Goal: Task Accomplishment & Management: Use online tool/utility

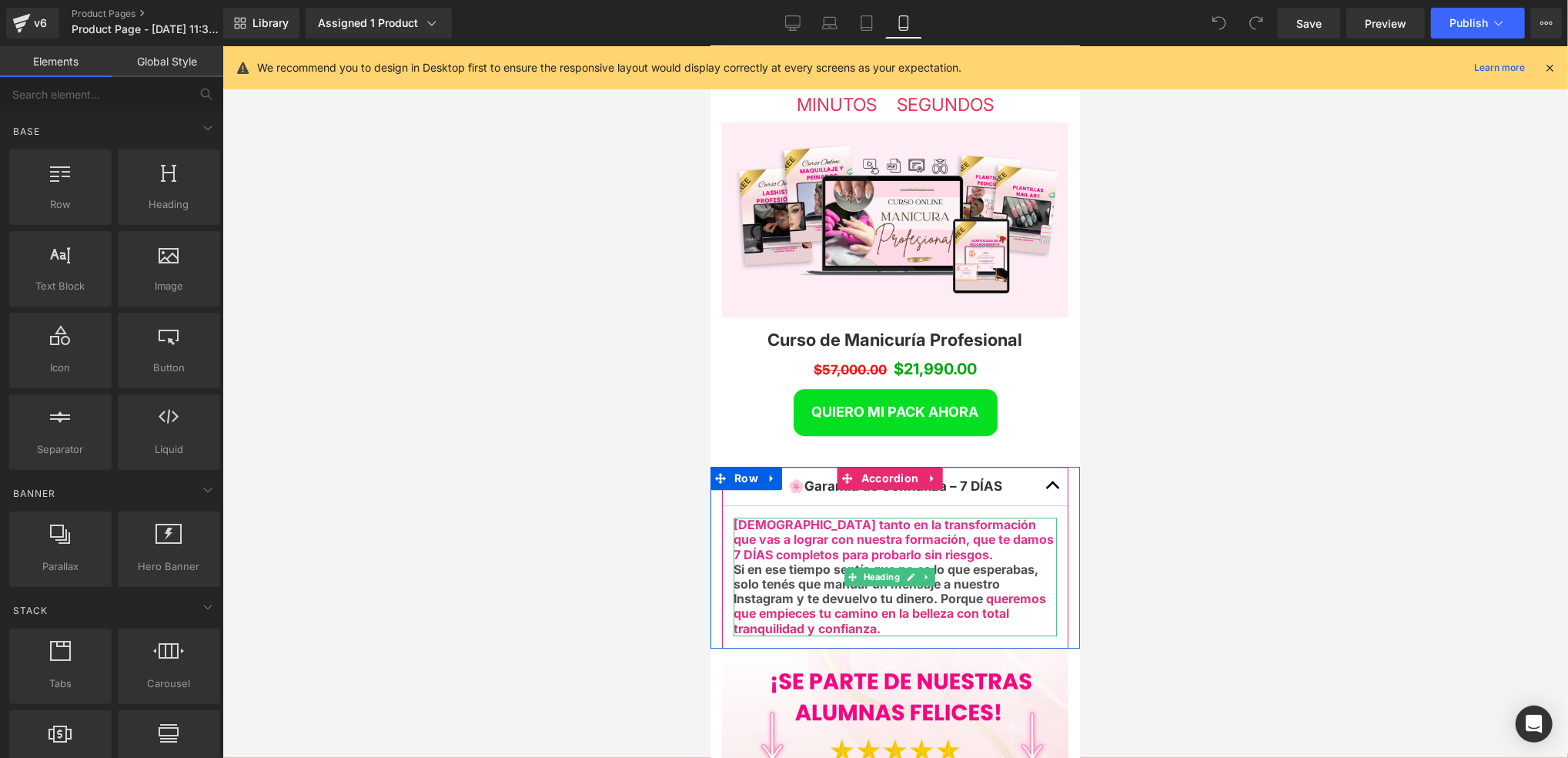
scroll to position [3286, 0]
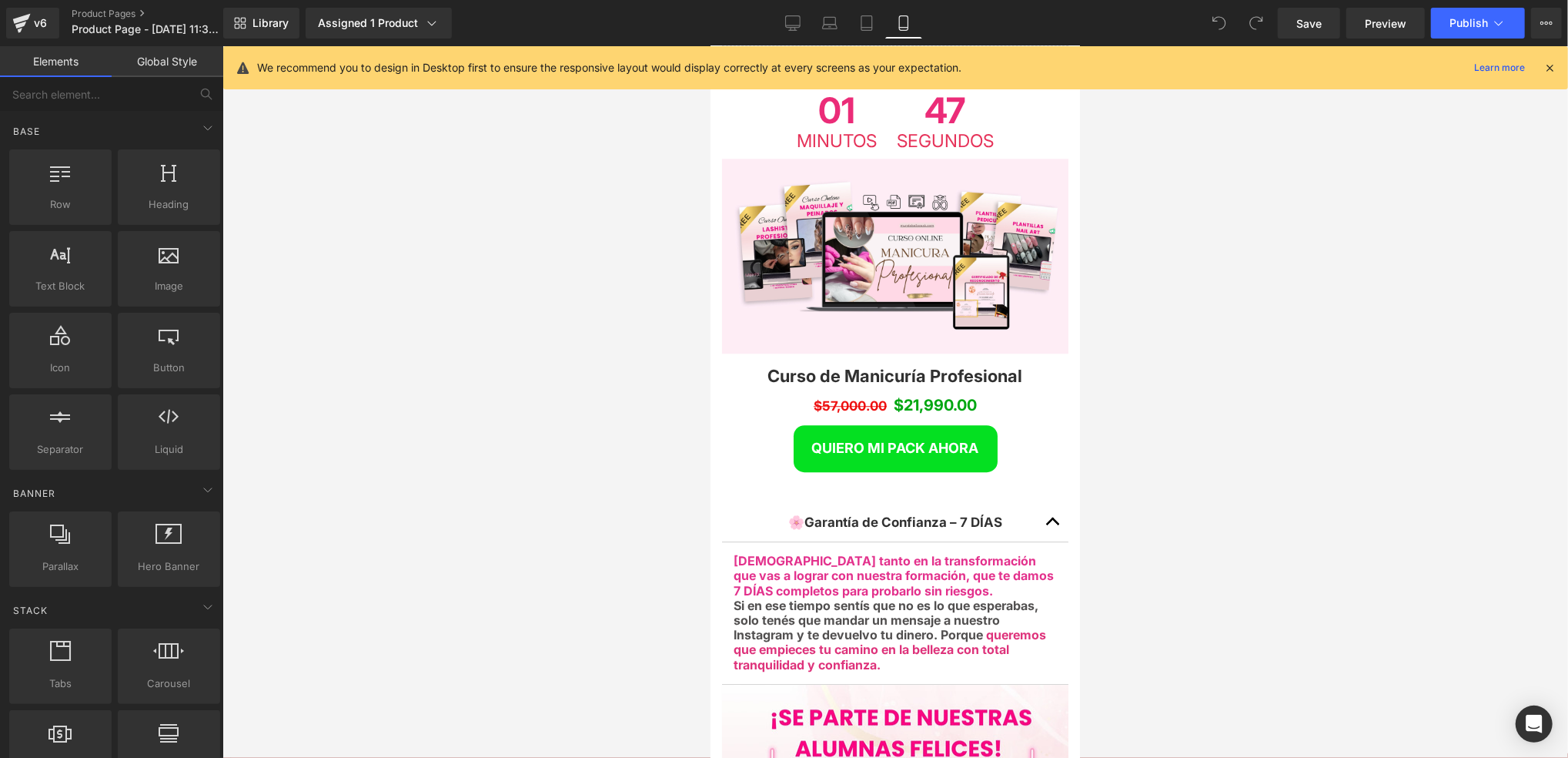
drag, startPoint x: 1319, startPoint y: 307, endPoint x: 1203, endPoint y: 321, distance: 116.8
click at [1312, 310] on div at bounding box center [895, 401] width 1346 height 711
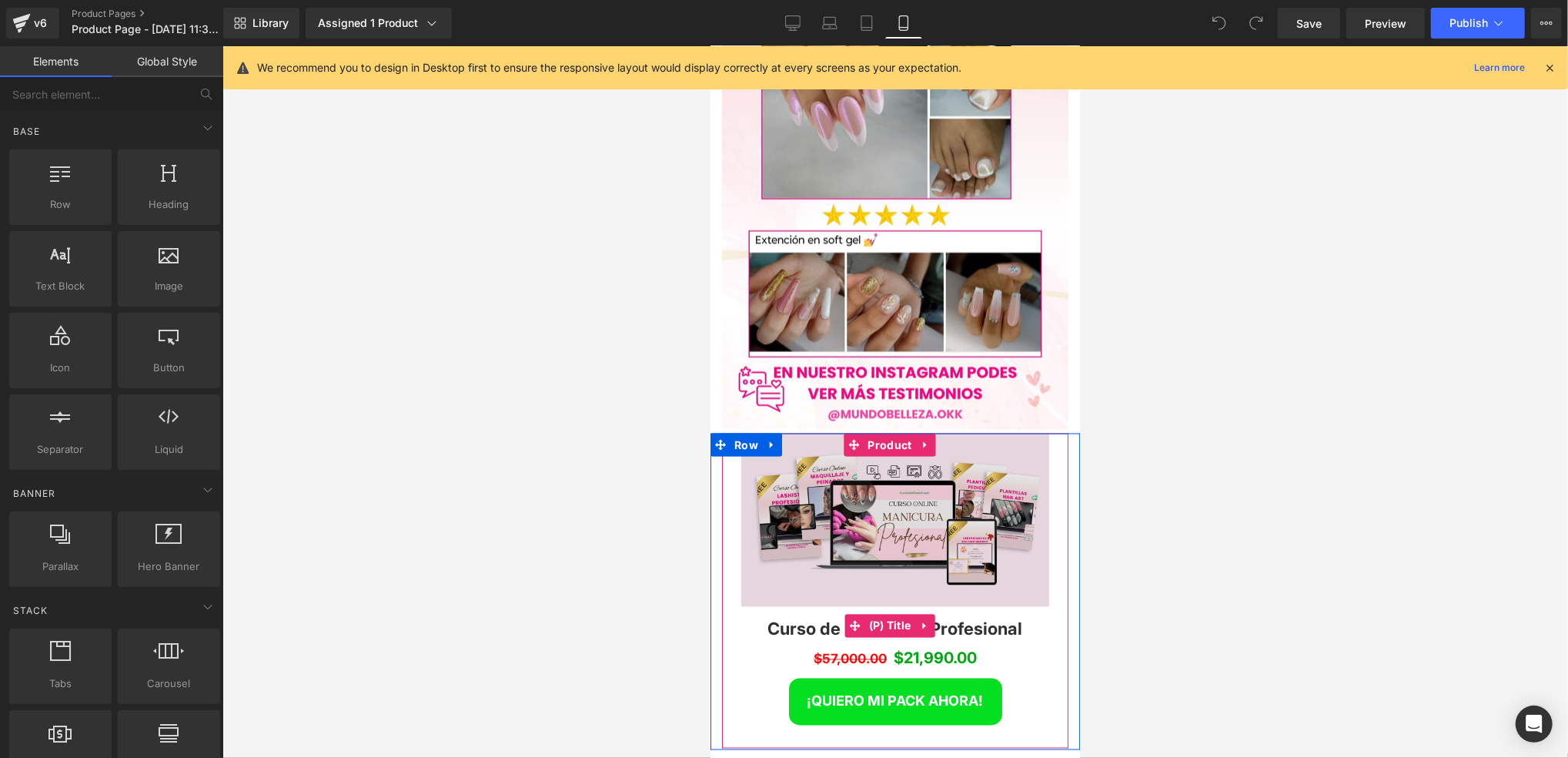
scroll to position [6572, 0]
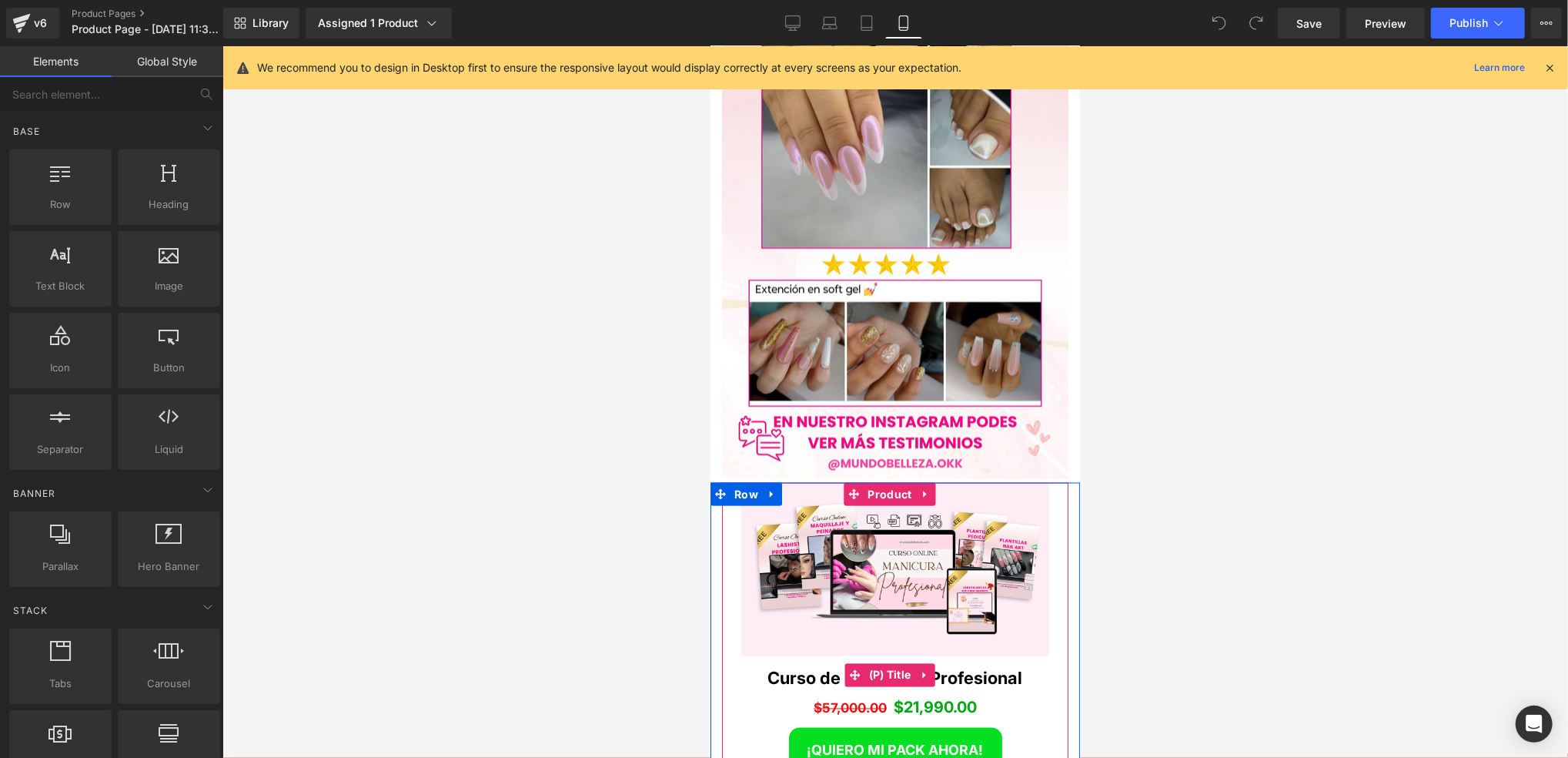
click at [785, 667] on link "Curso de Manicuría Profesional" at bounding box center [895, 677] width 255 height 20
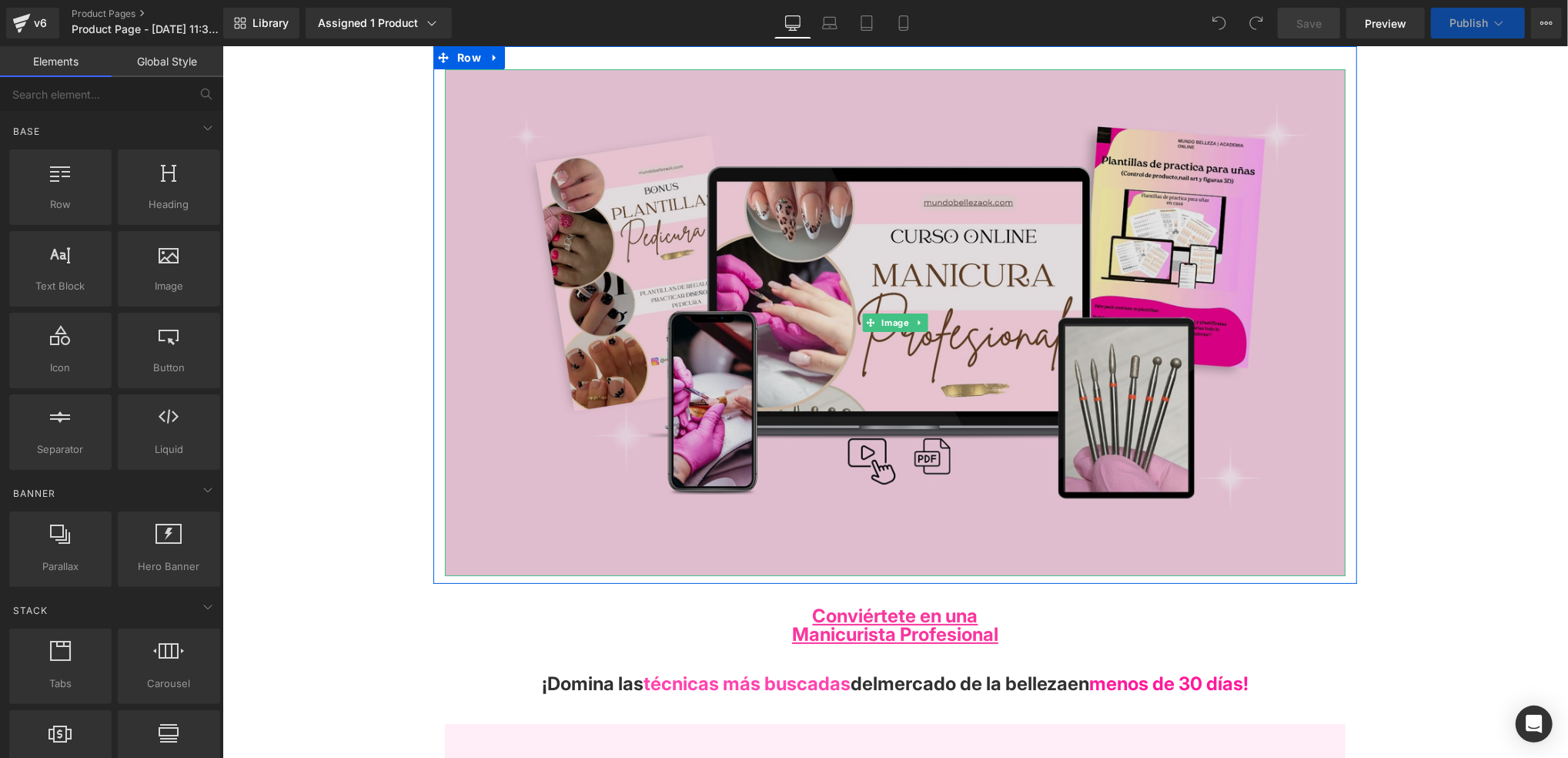
scroll to position [308, 0]
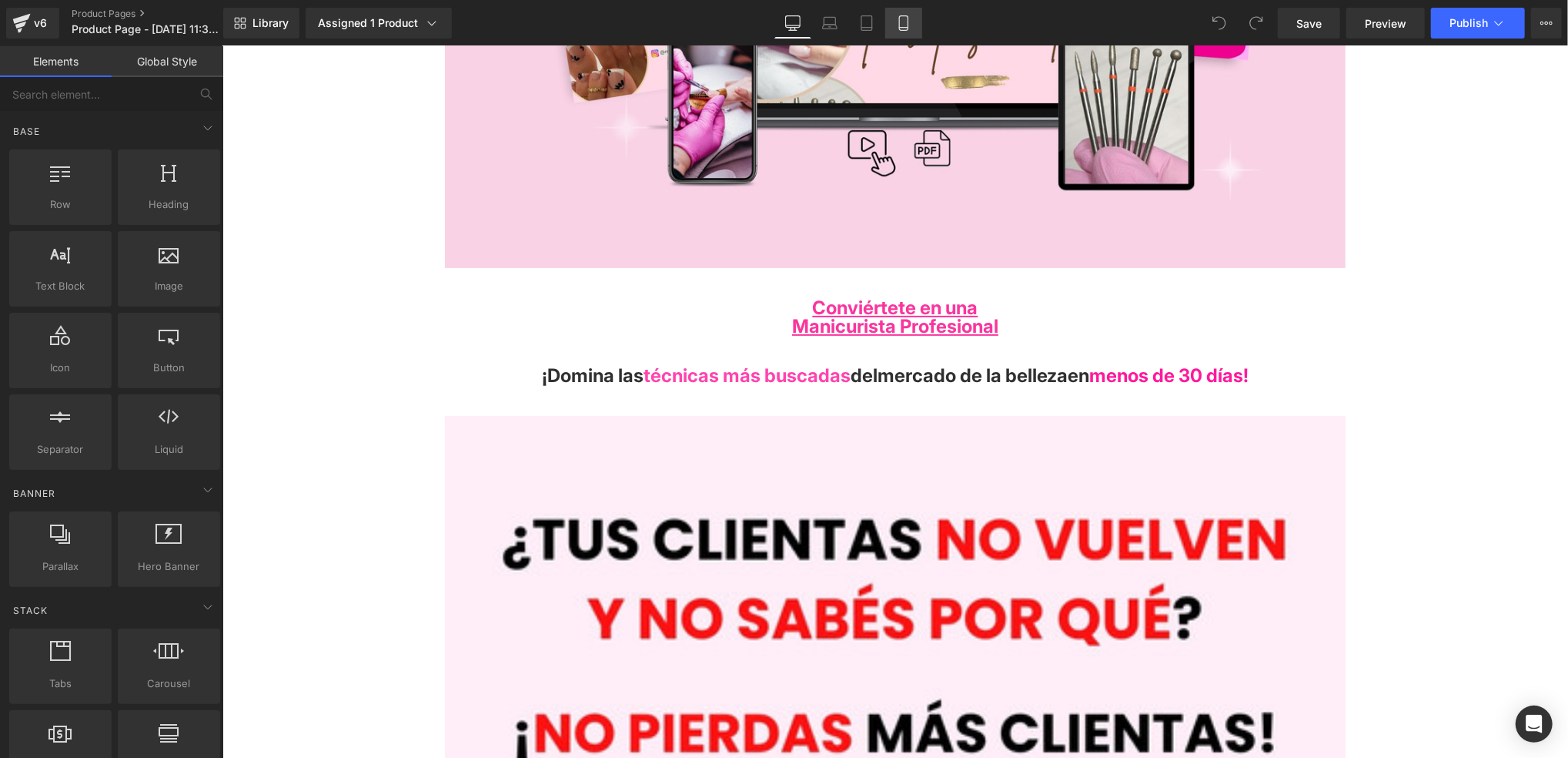
click at [902, 22] on icon at bounding box center [903, 22] width 15 height 15
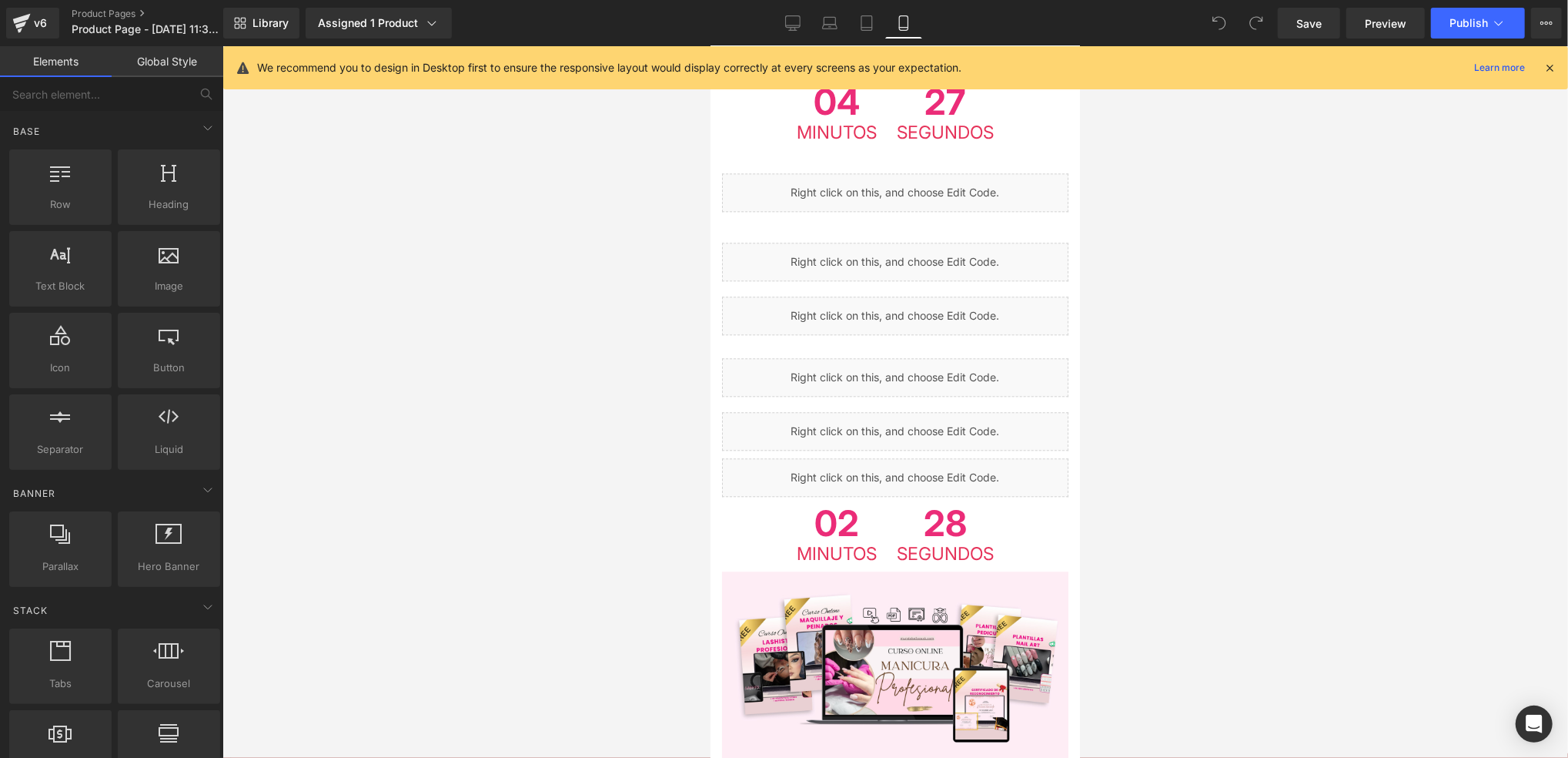
scroll to position [2773, 0]
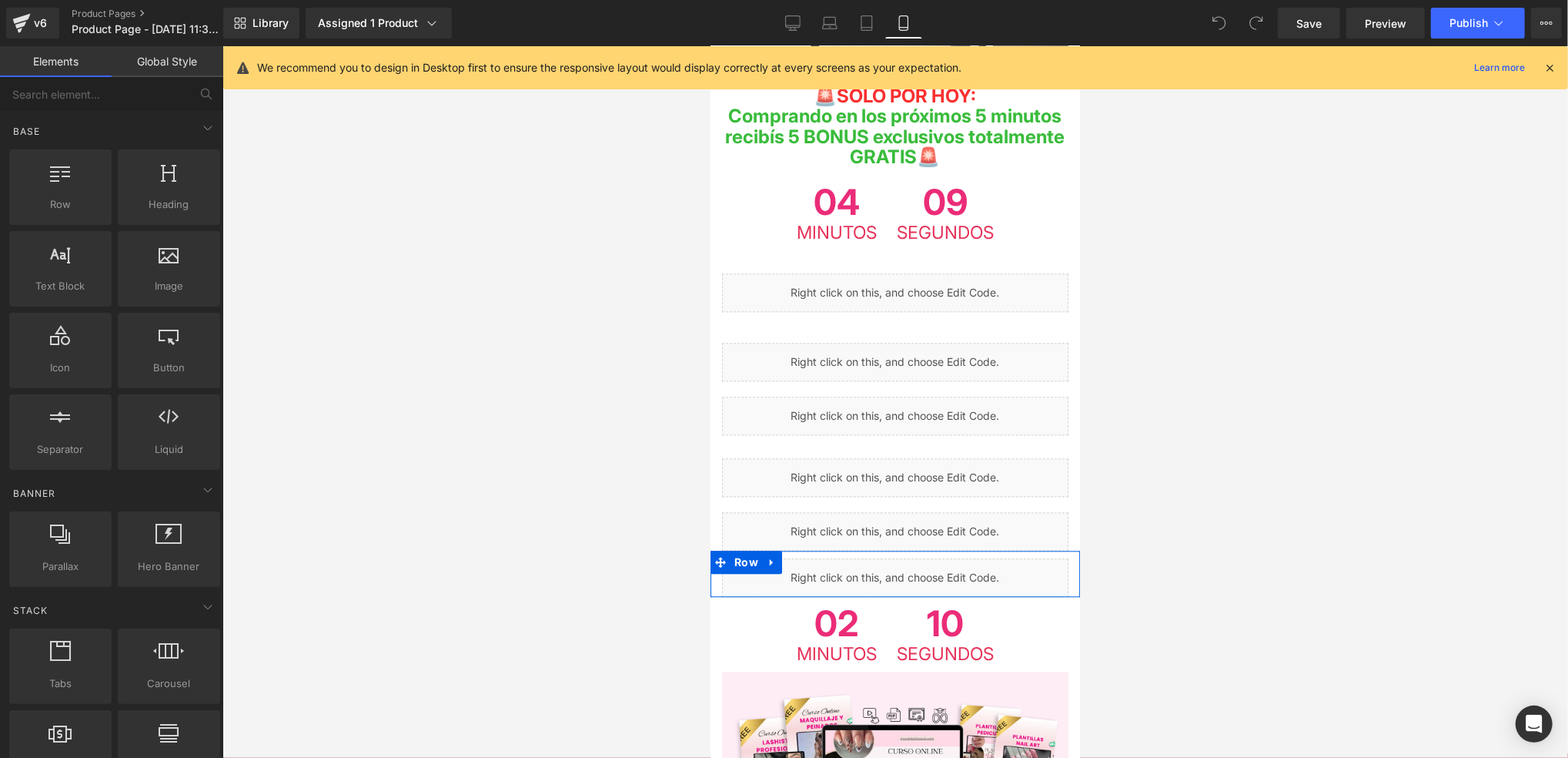
click at [912, 558] on div "Liquid" at bounding box center [895, 577] width 346 height 39
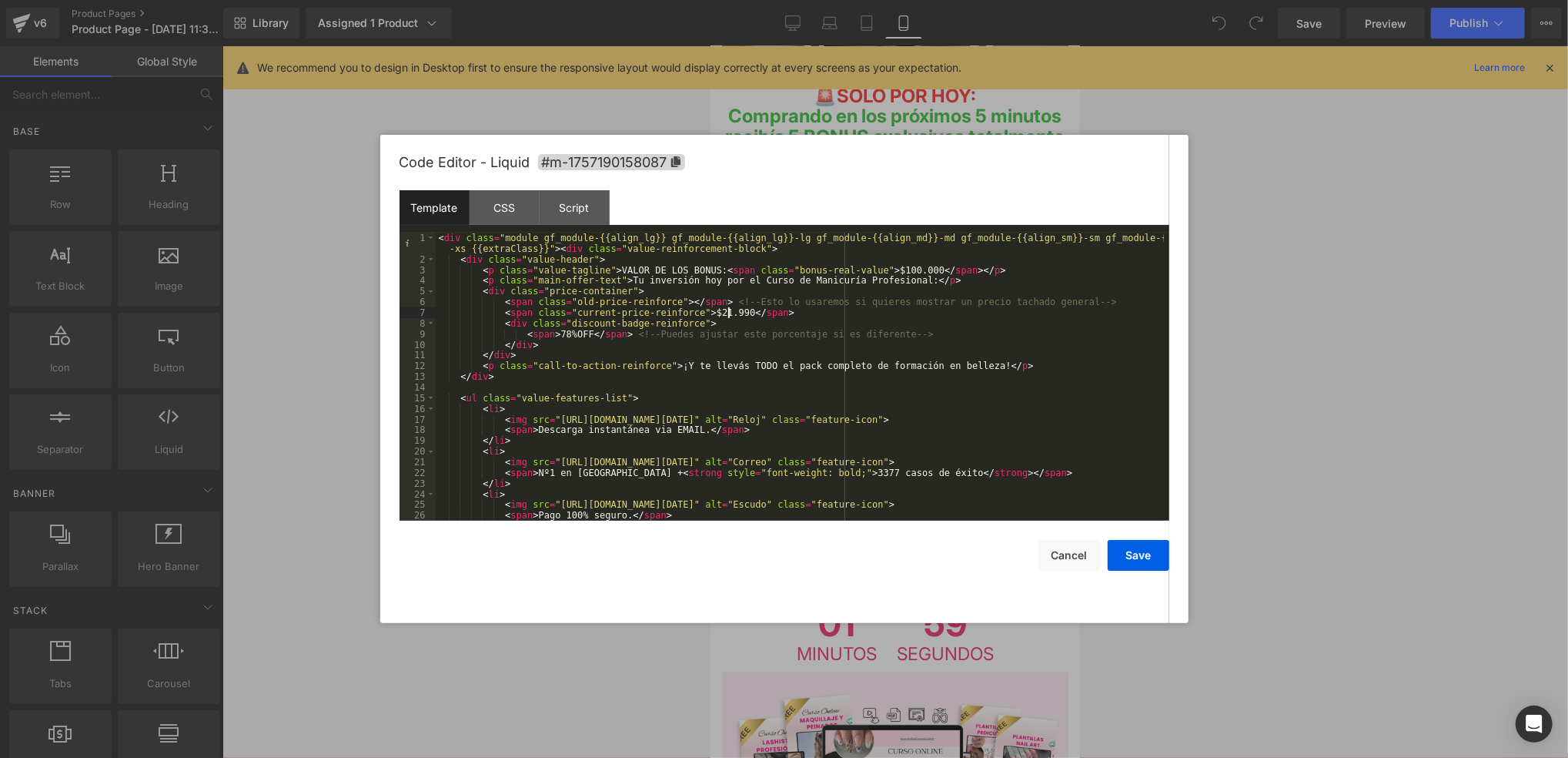
click at [728, 314] on div "< div class = "module gf_module-{{align_lg}} gf_module-{{align_lg}}-lg gf_modul…" at bounding box center [799, 393] width 728 height 321
click at [559, 336] on div "< div class = "module gf_module-{{align_lg}} gf_module-{{align_lg}}-lg gf_modul…" at bounding box center [799, 393] width 728 height 321
click at [1139, 555] on button "Save" at bounding box center [1139, 555] width 62 height 31
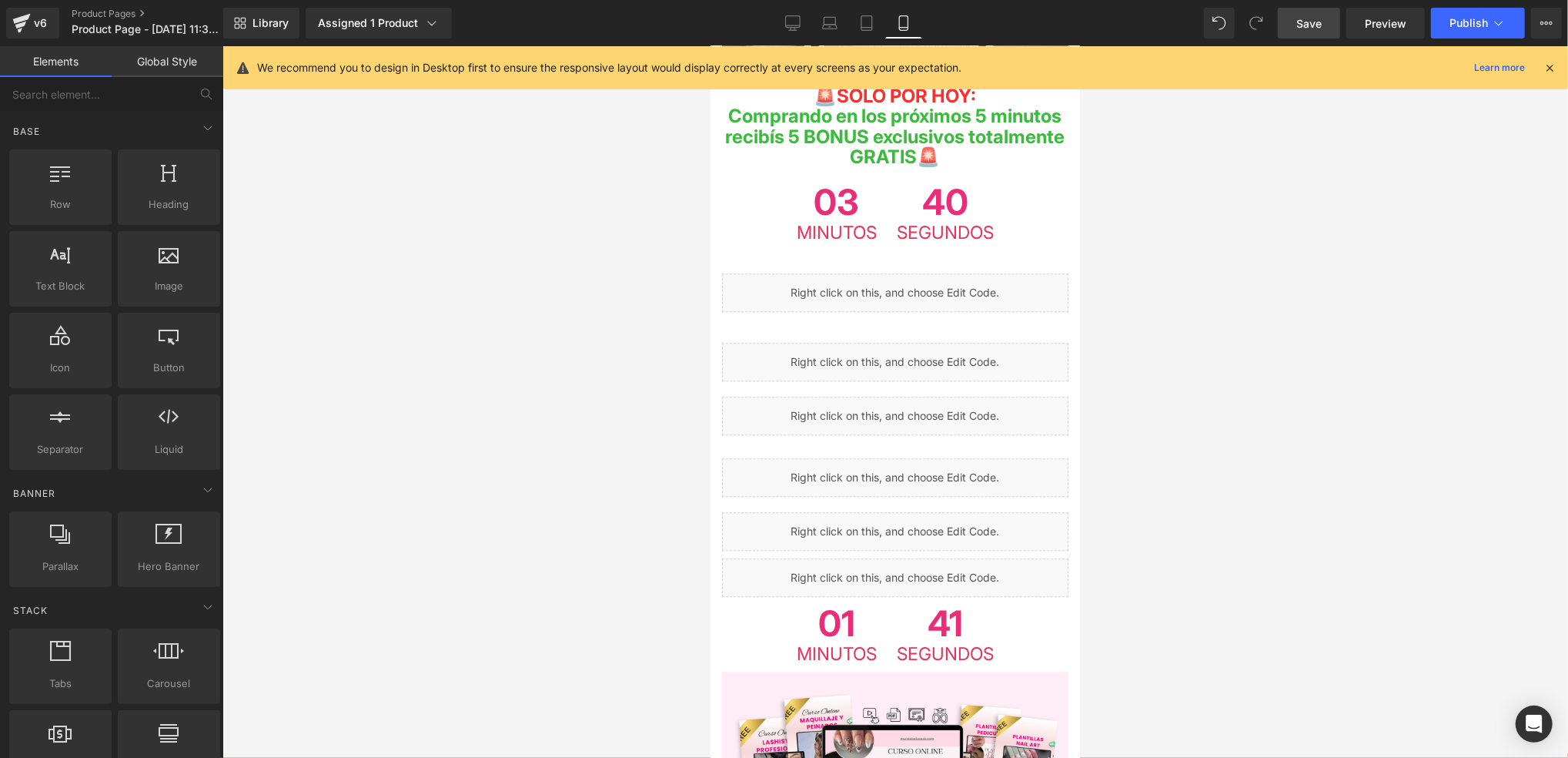
click at [1299, 21] on span "Save" at bounding box center [1309, 23] width 26 height 16
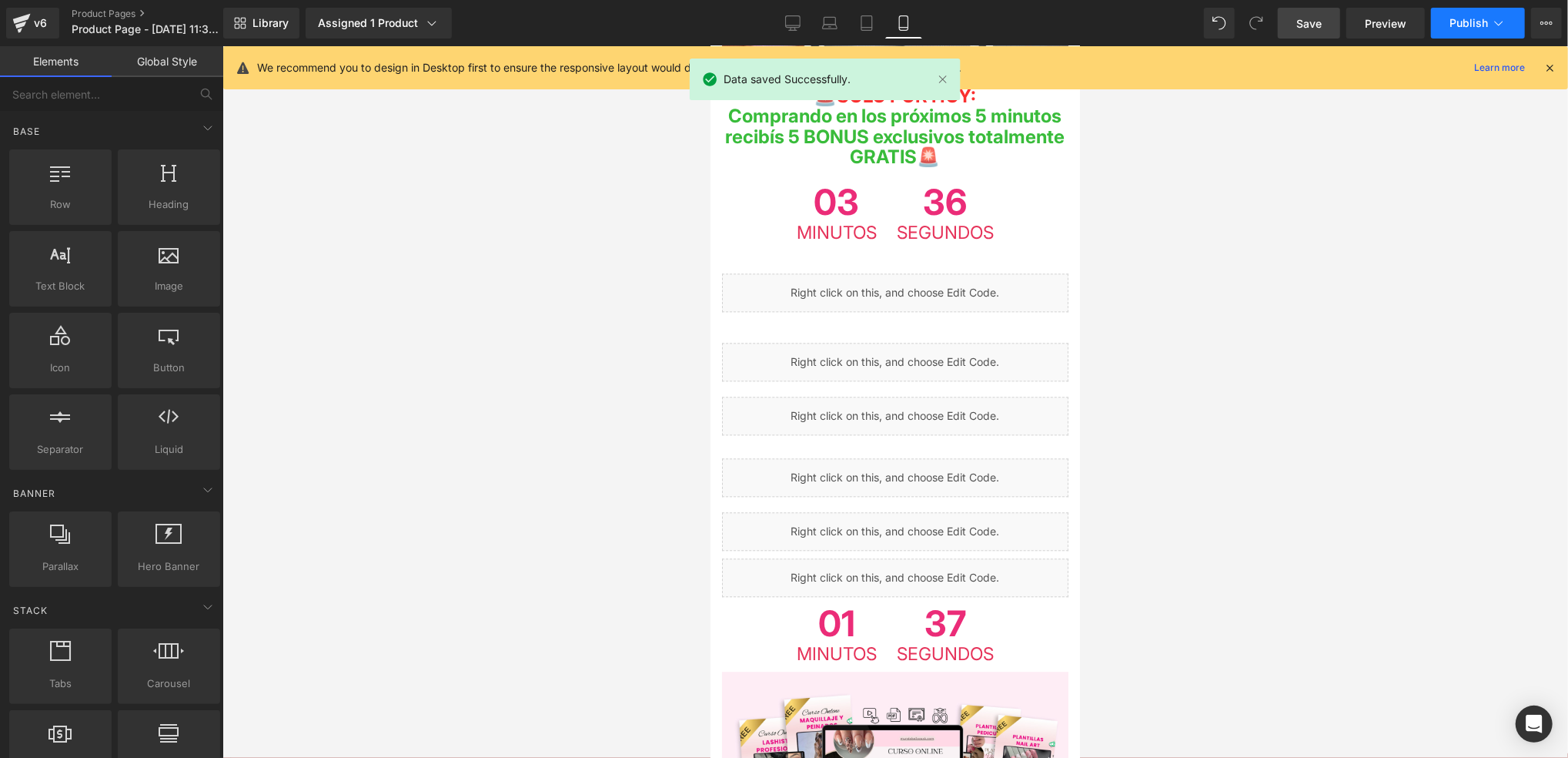
click at [1452, 12] on button "Publish" at bounding box center [1477, 23] width 94 height 31
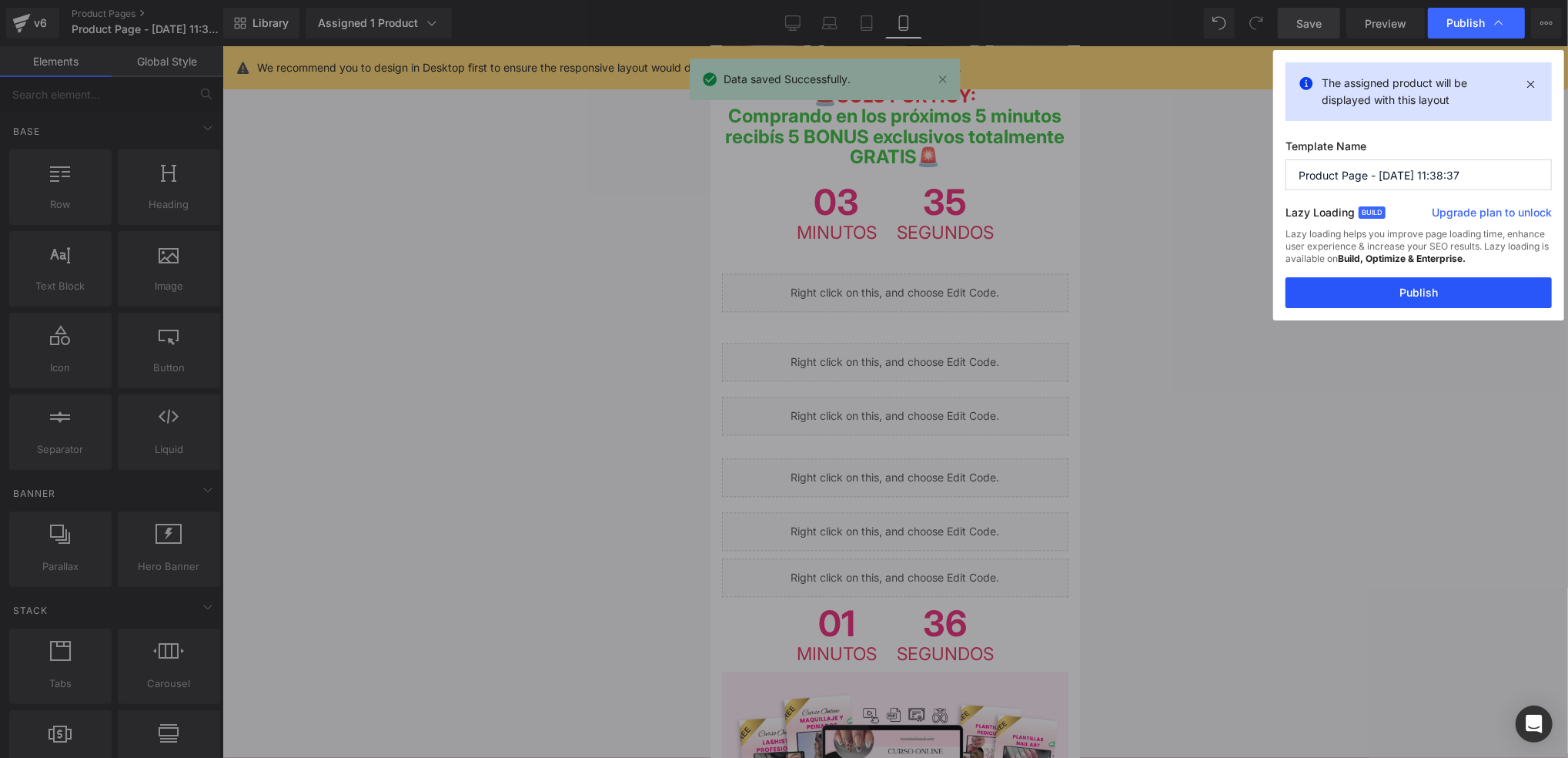
click at [1397, 284] on button "Publish" at bounding box center [1419, 292] width 267 height 31
